Goal: Find specific page/section: Find specific page/section

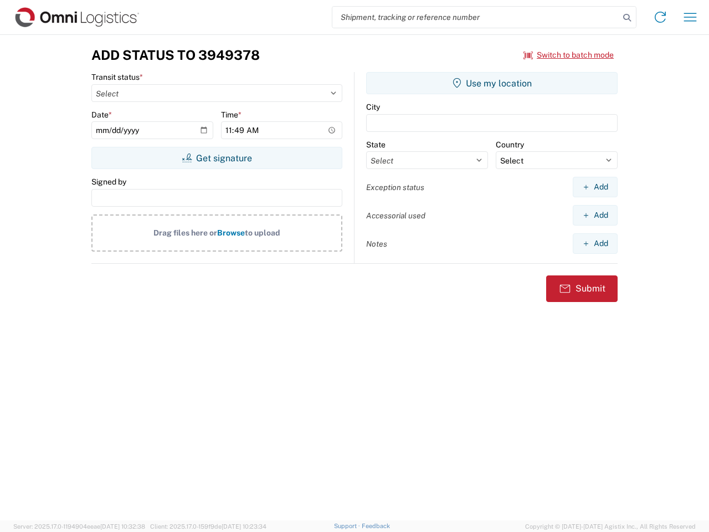
click at [476, 17] on input "search" at bounding box center [475, 17] width 287 height 21
click at [627, 18] on icon at bounding box center [627, 18] width 16 height 16
click at [660, 17] on icon at bounding box center [660, 17] width 18 height 18
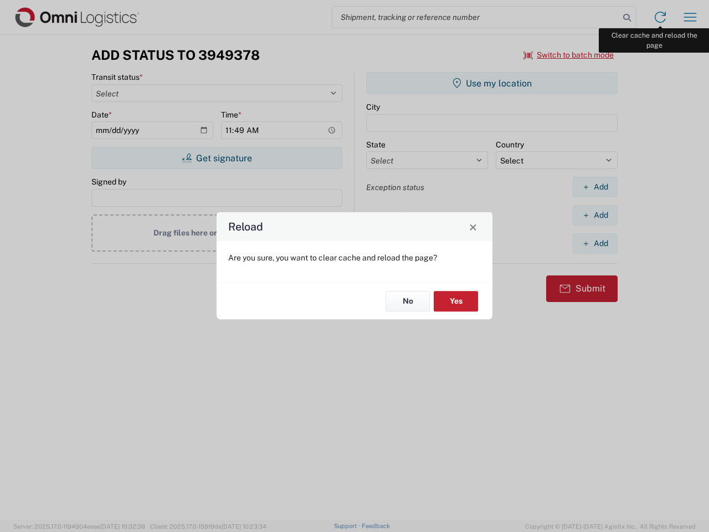
click at [690, 17] on div "Reload Are you sure, you want to clear cache and reload the page? No Yes" at bounding box center [354, 266] width 709 height 532
click at [569, 55] on div "Reload Are you sure, you want to clear cache and reload the page? No Yes" at bounding box center [354, 266] width 709 height 532
click at [217, 158] on div "Reload Are you sure, you want to clear cache and reload the page? No Yes" at bounding box center [354, 266] width 709 height 532
click at [492, 83] on div "Reload Are you sure, you want to clear cache and reload the page? No Yes" at bounding box center [354, 266] width 709 height 532
click at [595, 187] on div "Reload Are you sure, you want to clear cache and reload the page? No Yes" at bounding box center [354, 266] width 709 height 532
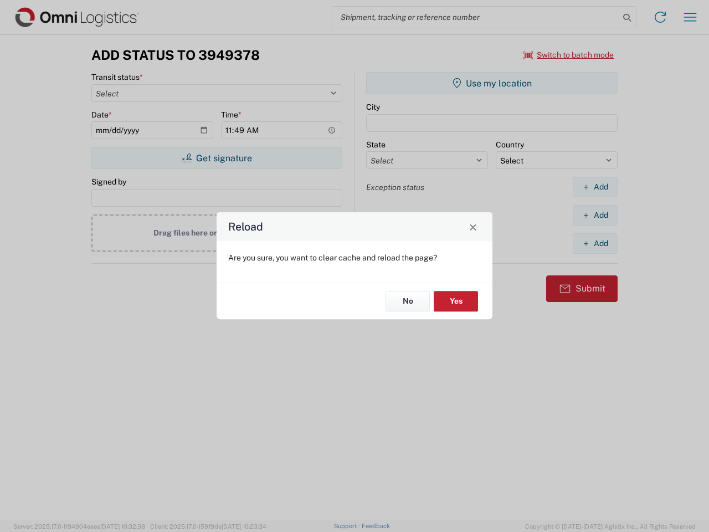
click at [595, 215] on div "Reload Are you sure, you want to clear cache and reload the page? No Yes" at bounding box center [354, 266] width 709 height 532
click at [595, 243] on div "Reload Are you sure, you want to clear cache and reload the page? No Yes" at bounding box center [354, 266] width 709 height 532
